Goal: Find specific page/section: Find specific page/section

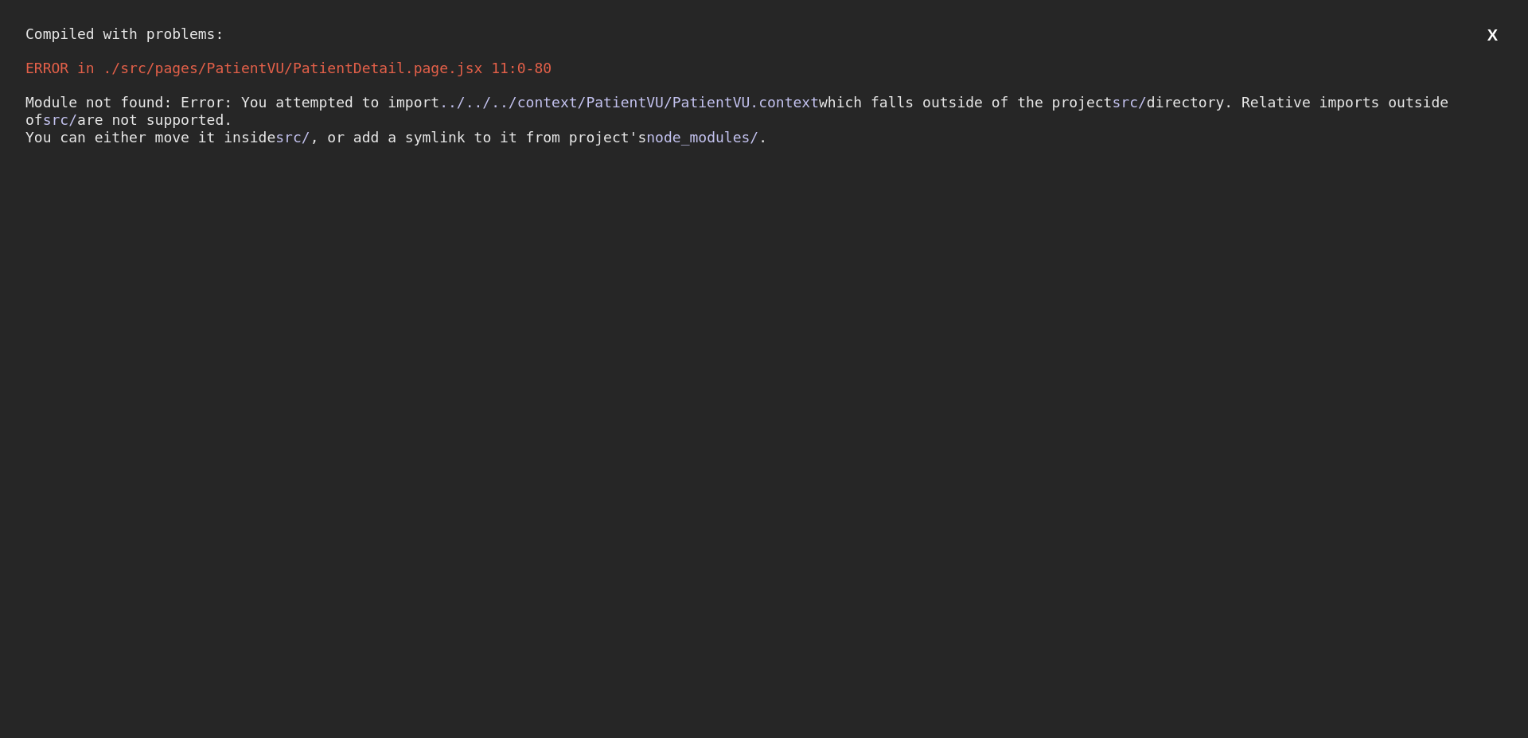
drag, startPoint x: 348, startPoint y: 119, endPoint x: 715, endPoint y: 103, distance: 366.3
click at [348, 119] on div "Module not found: Error: You attempted to import ../../../context/PatientVU/Pat…" at bounding box center [763, 120] width 1477 height 52
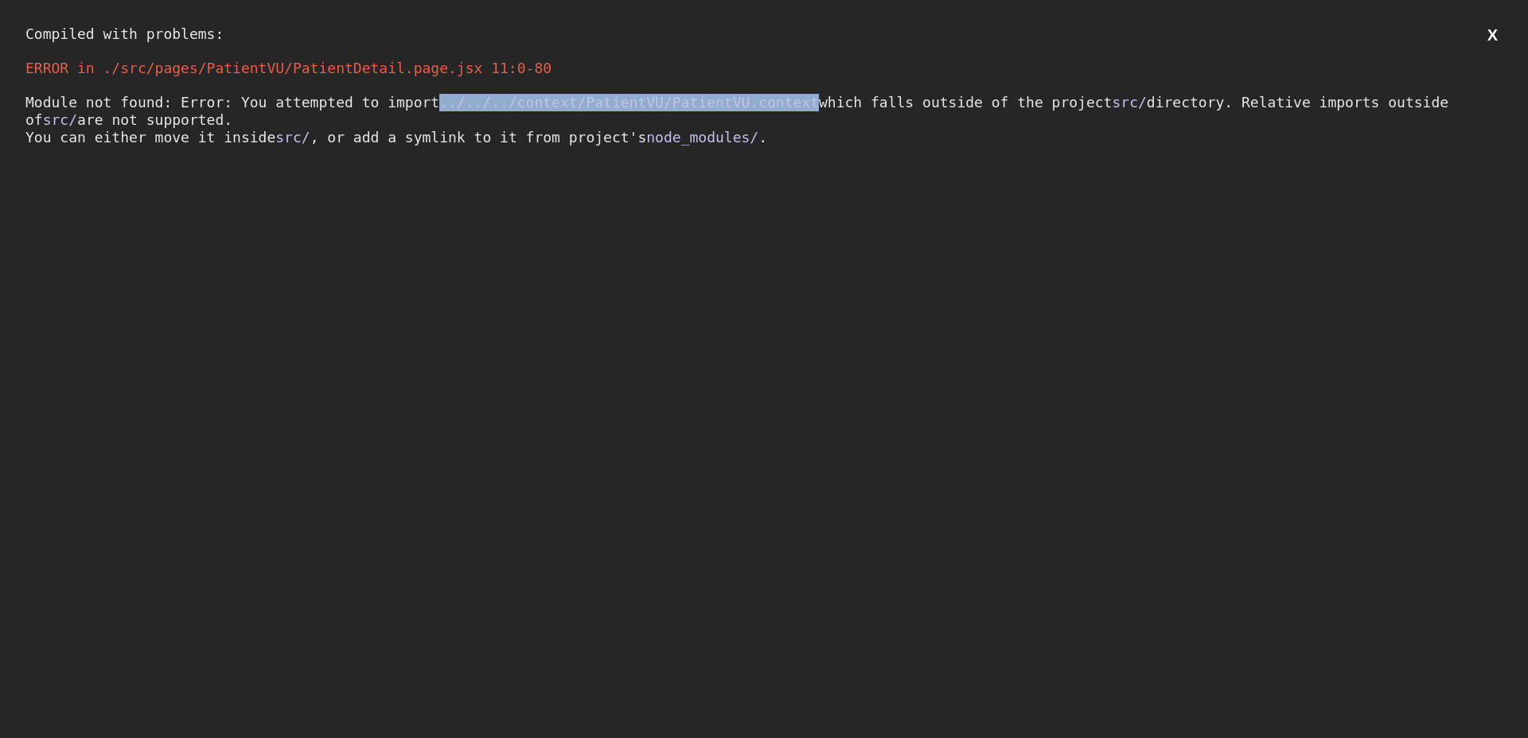
drag, startPoint x: 830, startPoint y: 100, endPoint x: 438, endPoint y: 98, distance: 391.5
click at [447, 99] on div "Module not found: Error: You attempted to import ../../../context/PatientVU/Pat…" at bounding box center [763, 120] width 1477 height 52
copy span "../../../context/PatientVU/PatientVU.context"
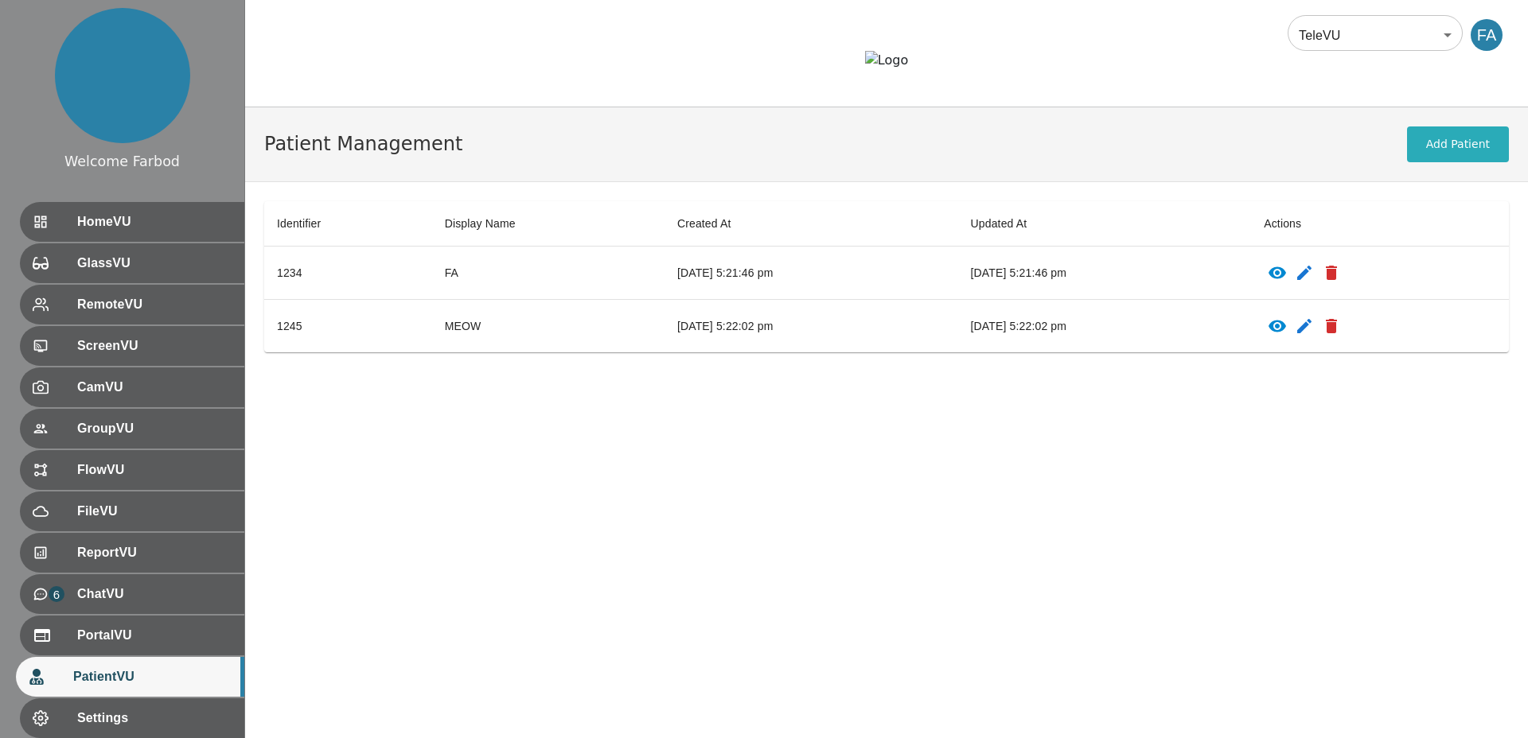
click at [1166, 300] on td "[DATE] 5:21:46 pm" at bounding box center [1105, 273] width 294 height 53
click at [1287, 282] on icon "patients table" at bounding box center [1276, 272] width 19 height 19
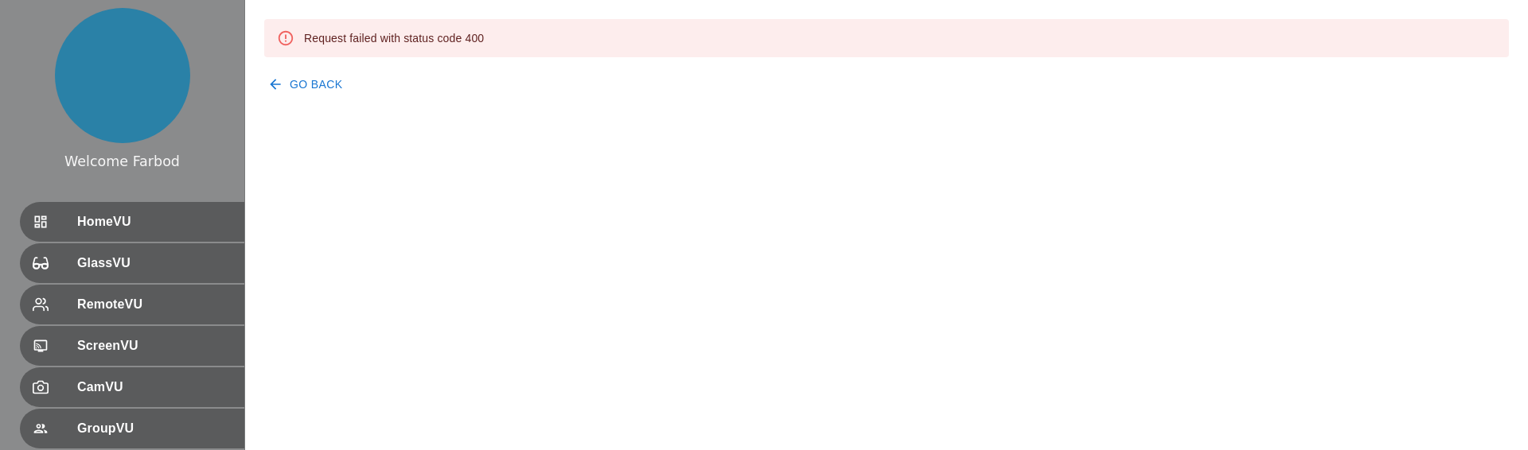
click at [312, 90] on button "Go Back" at bounding box center [306, 84] width 85 height 29
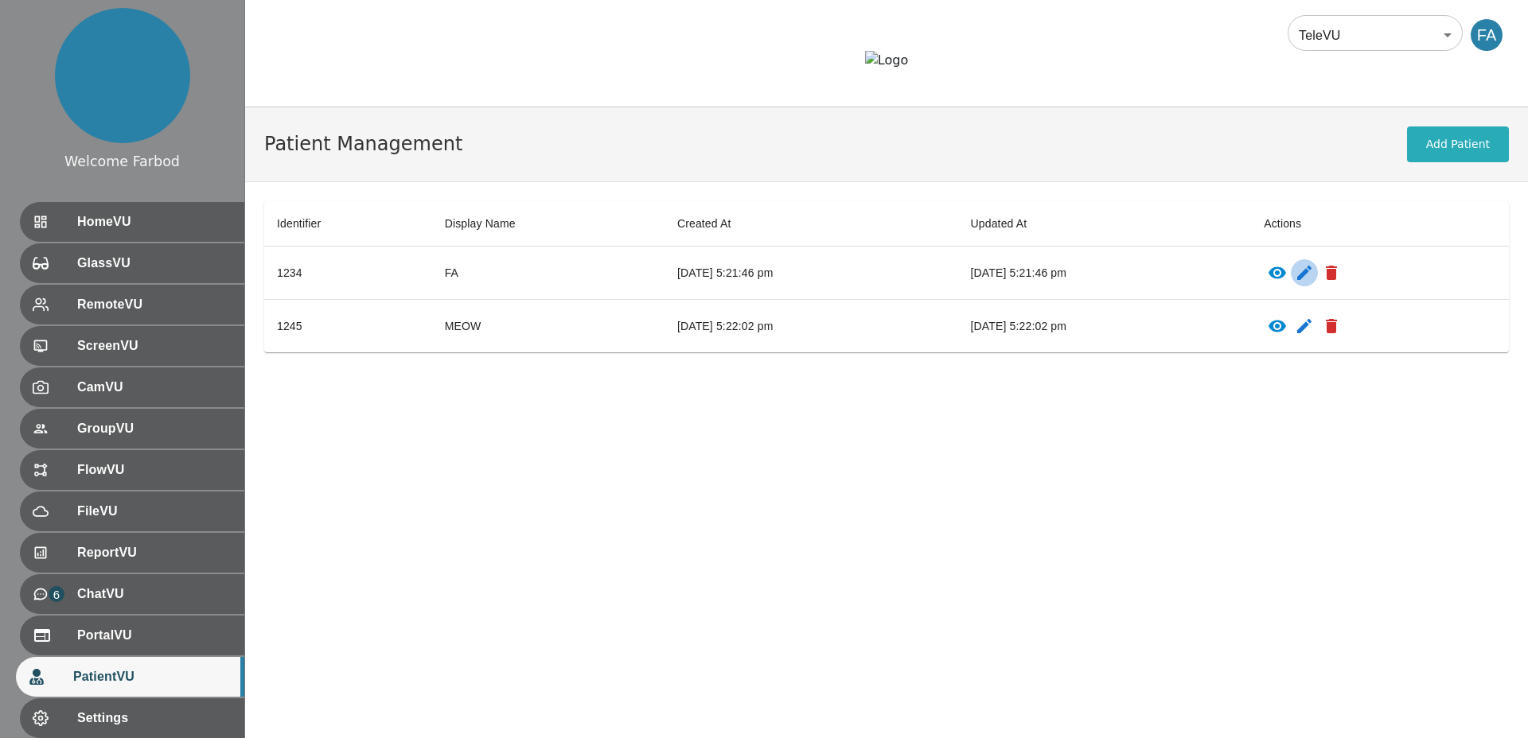
click at [1314, 282] on icon "patients table" at bounding box center [1304, 272] width 19 height 19
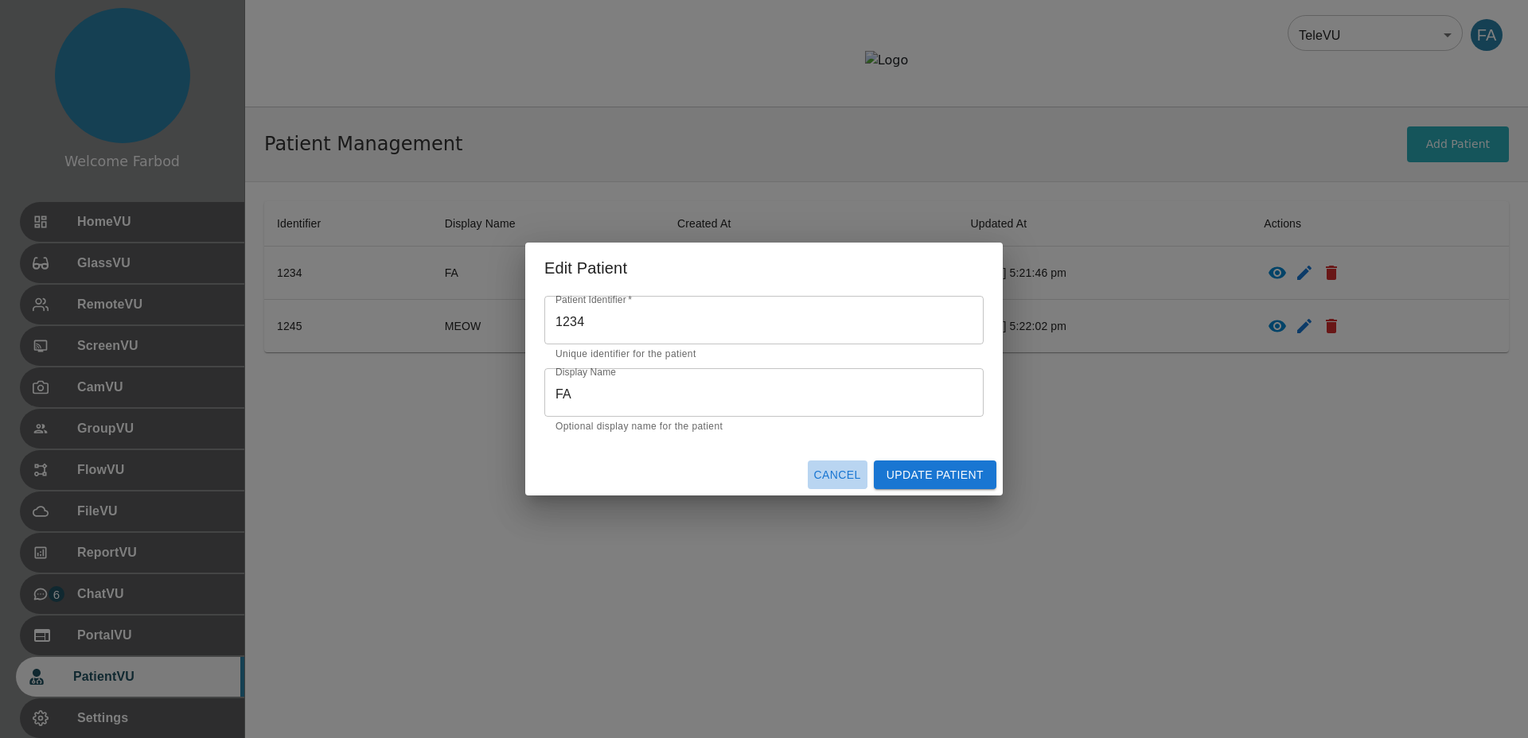
click at [834, 450] on button "Cancel" at bounding box center [838, 475] width 60 height 29
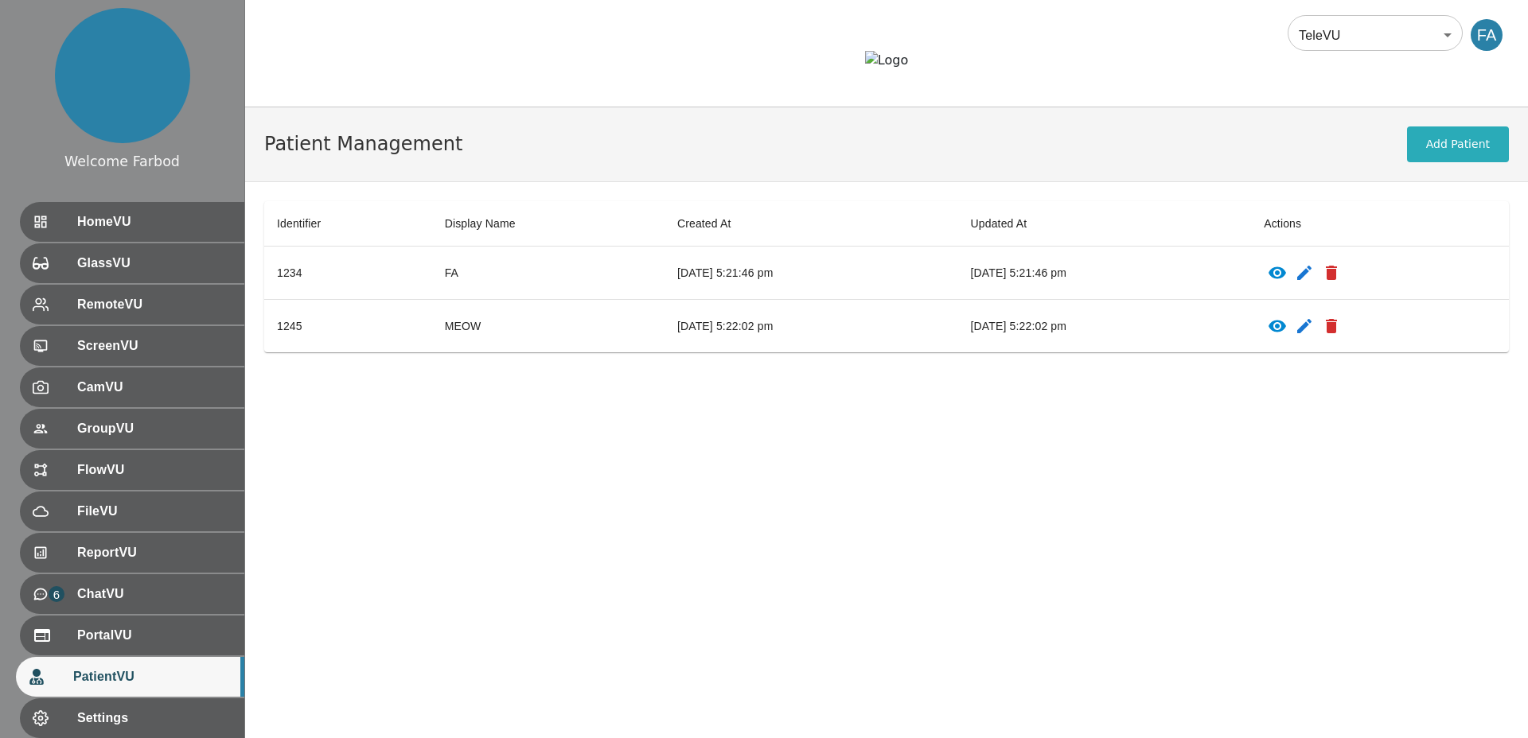
click at [835, 450] on div "Patient Management Add Patient Identifier Display Name Created At Updated At Ac…" at bounding box center [886, 422] width 1283 height 631
click at [1439, 162] on button "Add Patient" at bounding box center [1458, 145] width 102 height 36
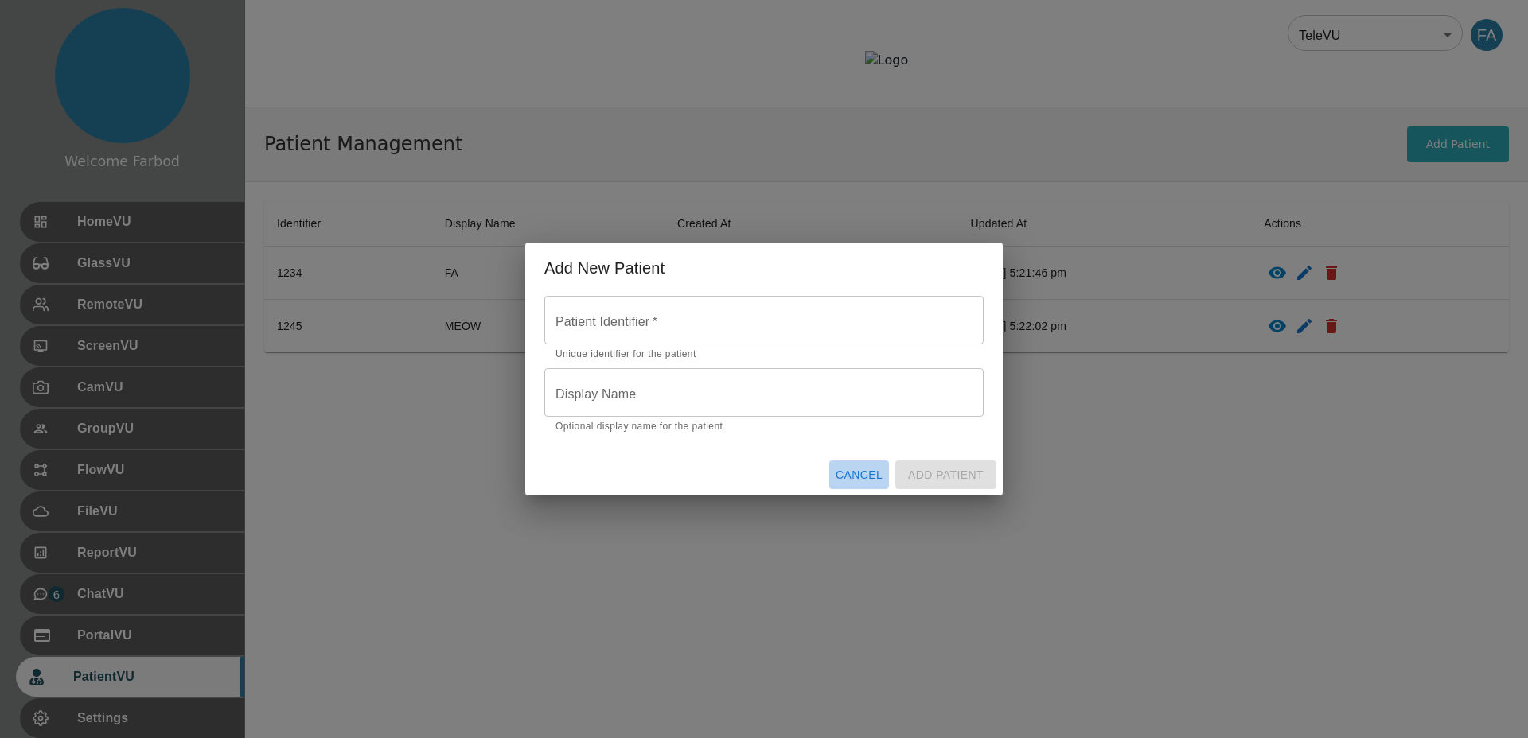
click at [859, 450] on button "Cancel" at bounding box center [859, 475] width 60 height 29
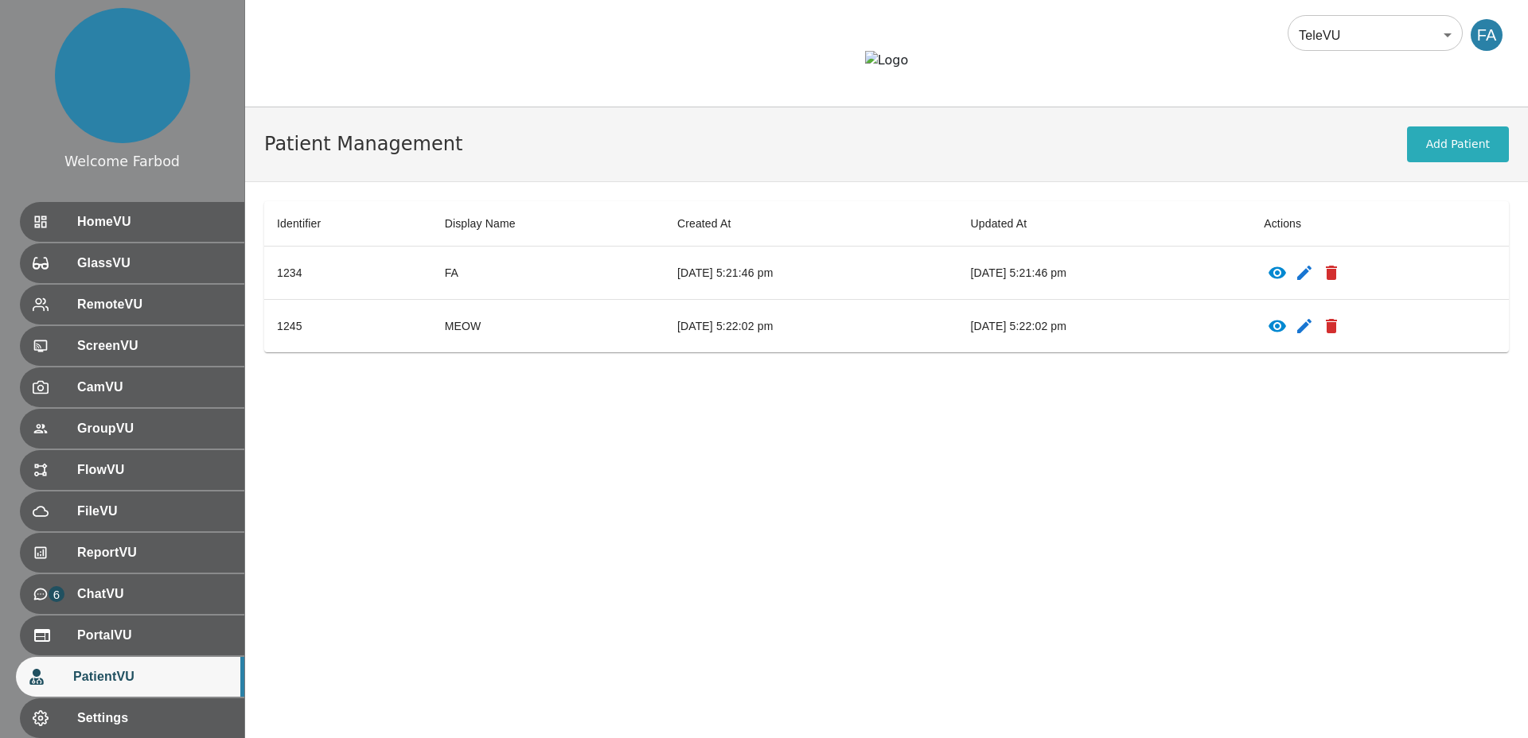
click at [1286, 279] on icon "patients table" at bounding box center [1277, 273] width 18 height 12
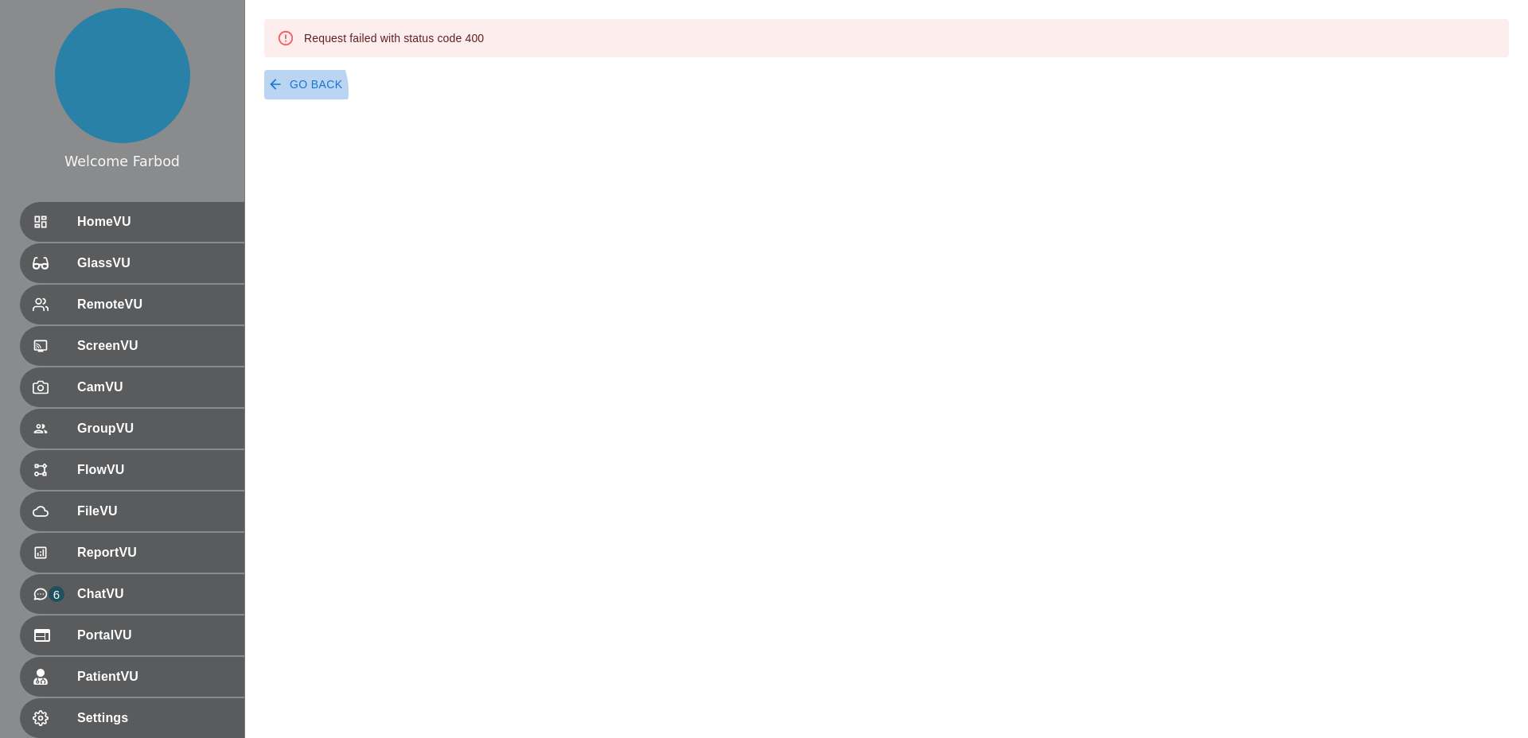
click at [282, 91] on icon "button" at bounding box center [275, 84] width 16 height 16
